Goal: Transaction & Acquisition: Obtain resource

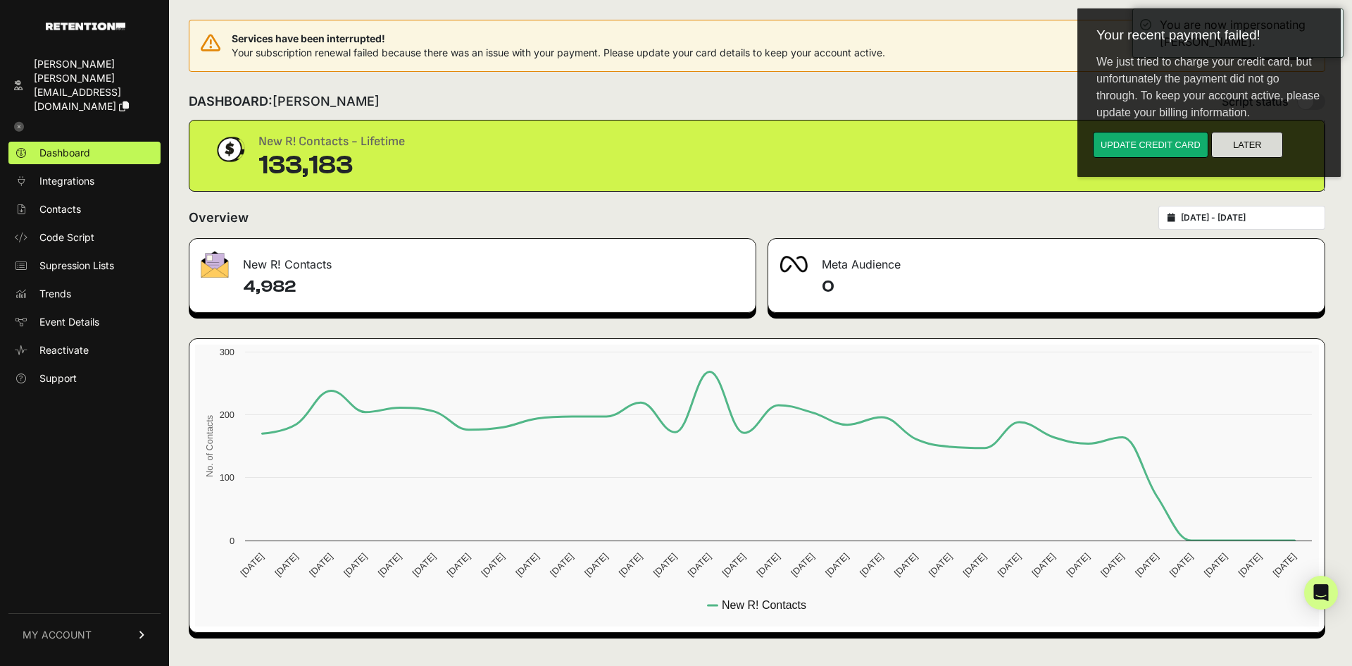
click at [1254, 140] on button "Later" at bounding box center [1247, 145] width 72 height 26
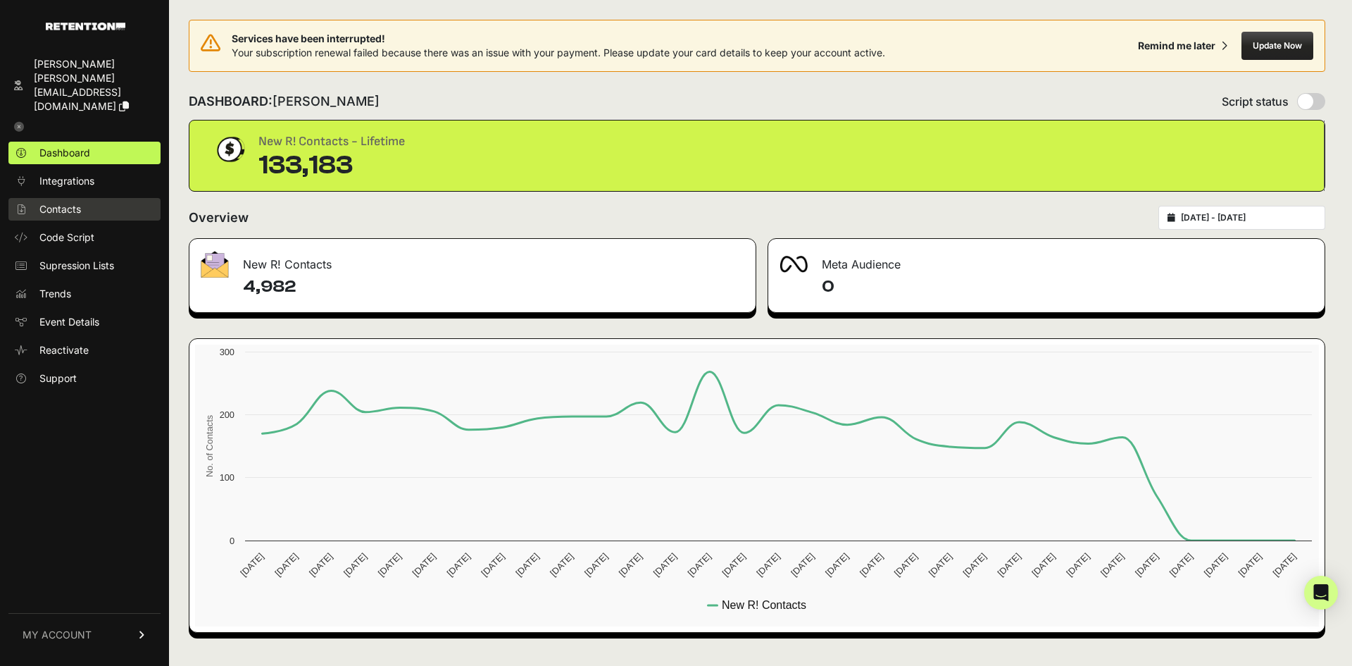
click at [69, 202] on span "Contacts" at bounding box center [60, 209] width 42 height 14
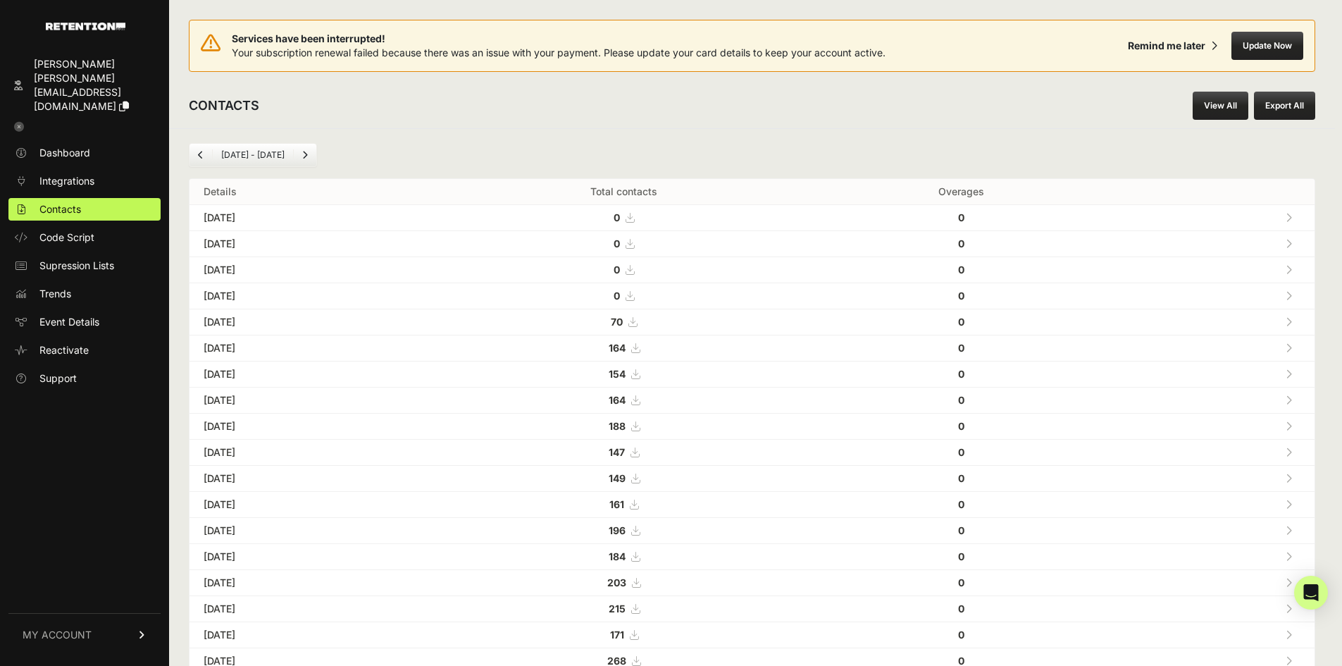
click at [1294, 105] on button "Export All" at bounding box center [1284, 106] width 61 height 28
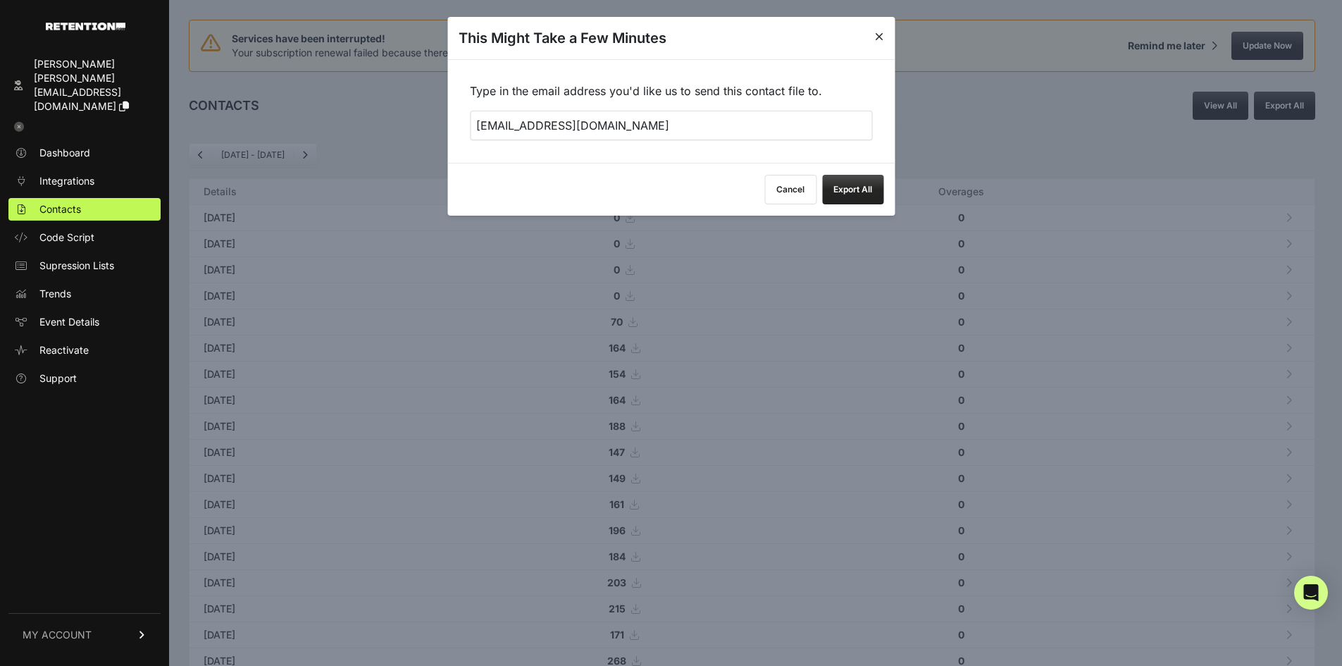
drag, startPoint x: 530, startPoint y: 132, endPoint x: 412, endPoint y: 121, distance: 118.8
click at [413, 121] on body "taylor marshall john+1@fuzati.com Dashboard Integrations Contacts Code Script S…" at bounding box center [671, 536] width 1342 height 1073
type input "hendrick@fuzati.com"
click at [691, 98] on div "Type in the email address you'd like us to send this contact file to. hendrick@…" at bounding box center [670, 111] width 447 height 104
click at [839, 185] on button "Export All" at bounding box center [852, 190] width 61 height 30
